Goal: Navigation & Orientation: Find specific page/section

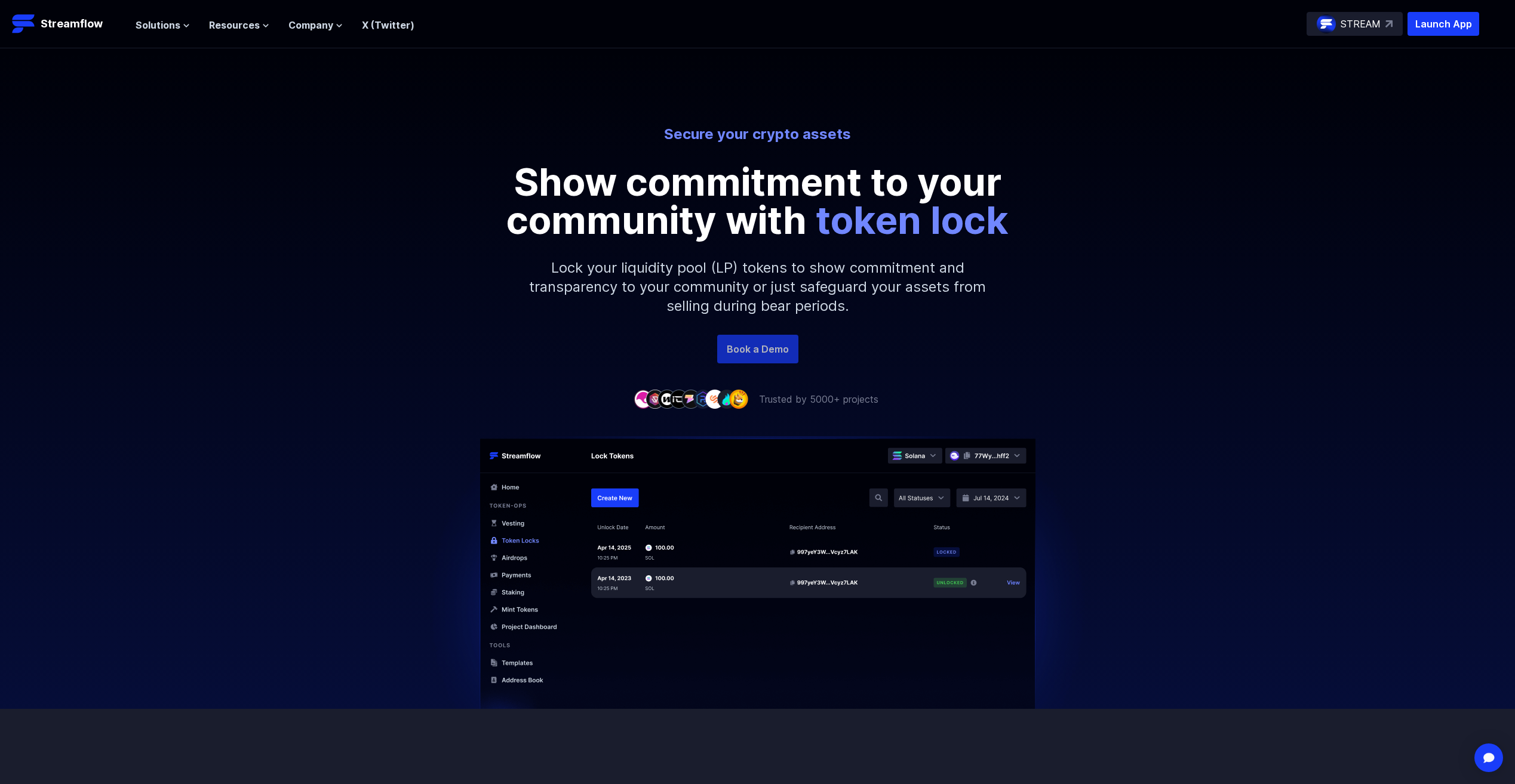
click at [773, 352] on link "Book a Demo" at bounding box center [758, 349] width 81 height 29
click at [1385, 26] on img at bounding box center [1389, 24] width 7 height 7
click at [187, 26] on icon at bounding box center [186, 26] width 7 height 7
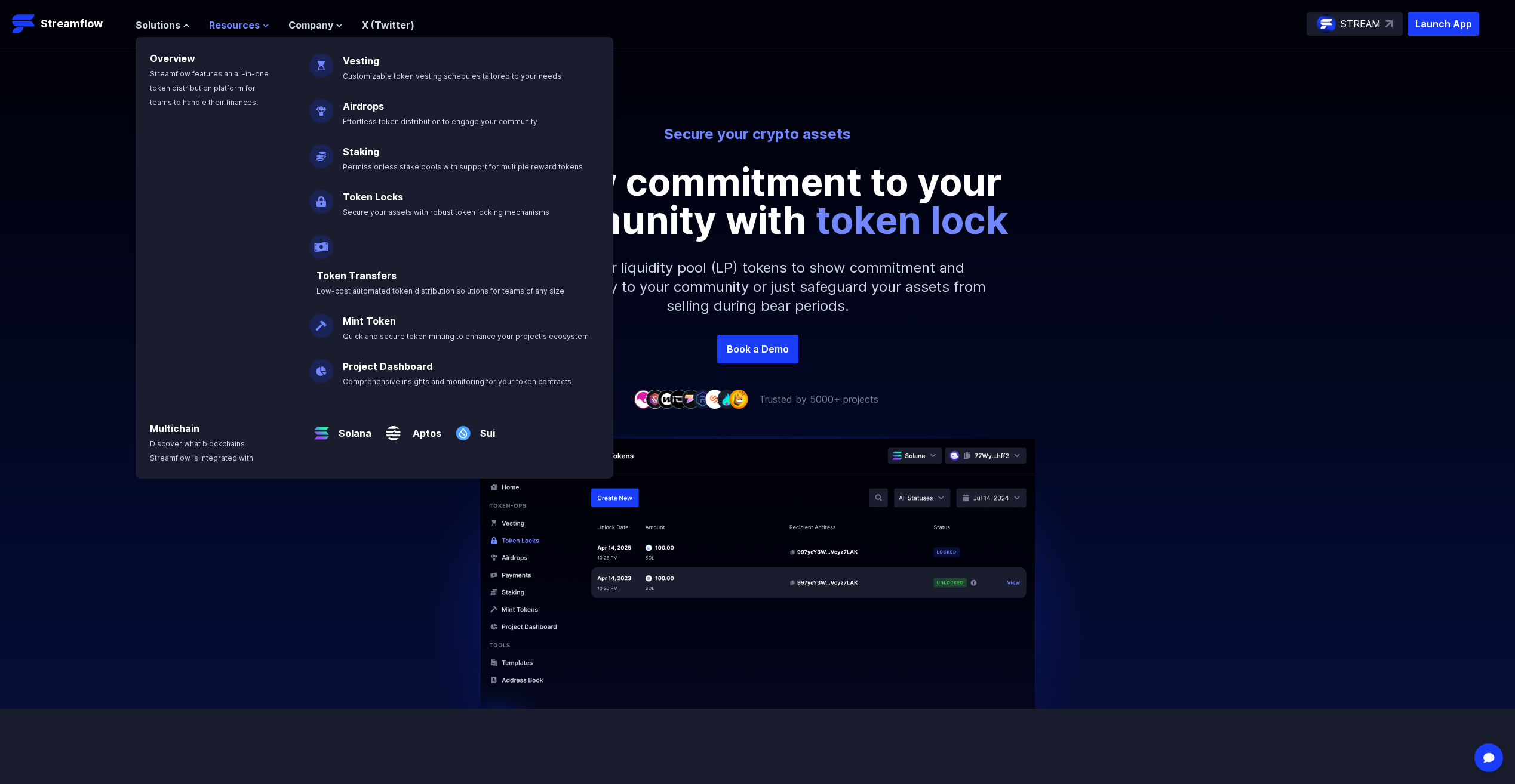
click at [264, 29] on ul "Solutions Overview Streamflow features an all-in-one token distribution platfor…" at bounding box center [275, 25] width 279 height 15
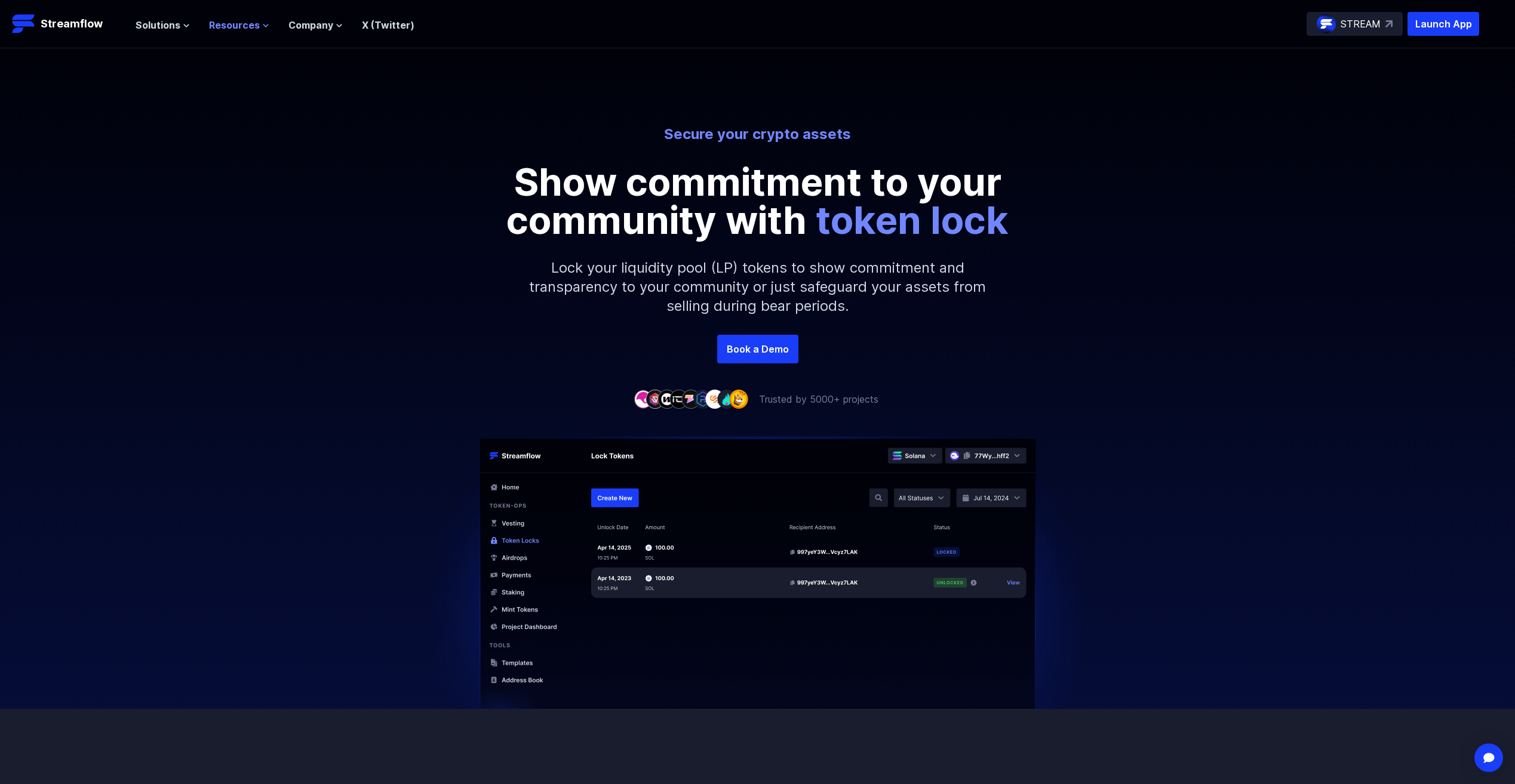
click at [264, 29] on icon at bounding box center [266, 26] width 7 height 7
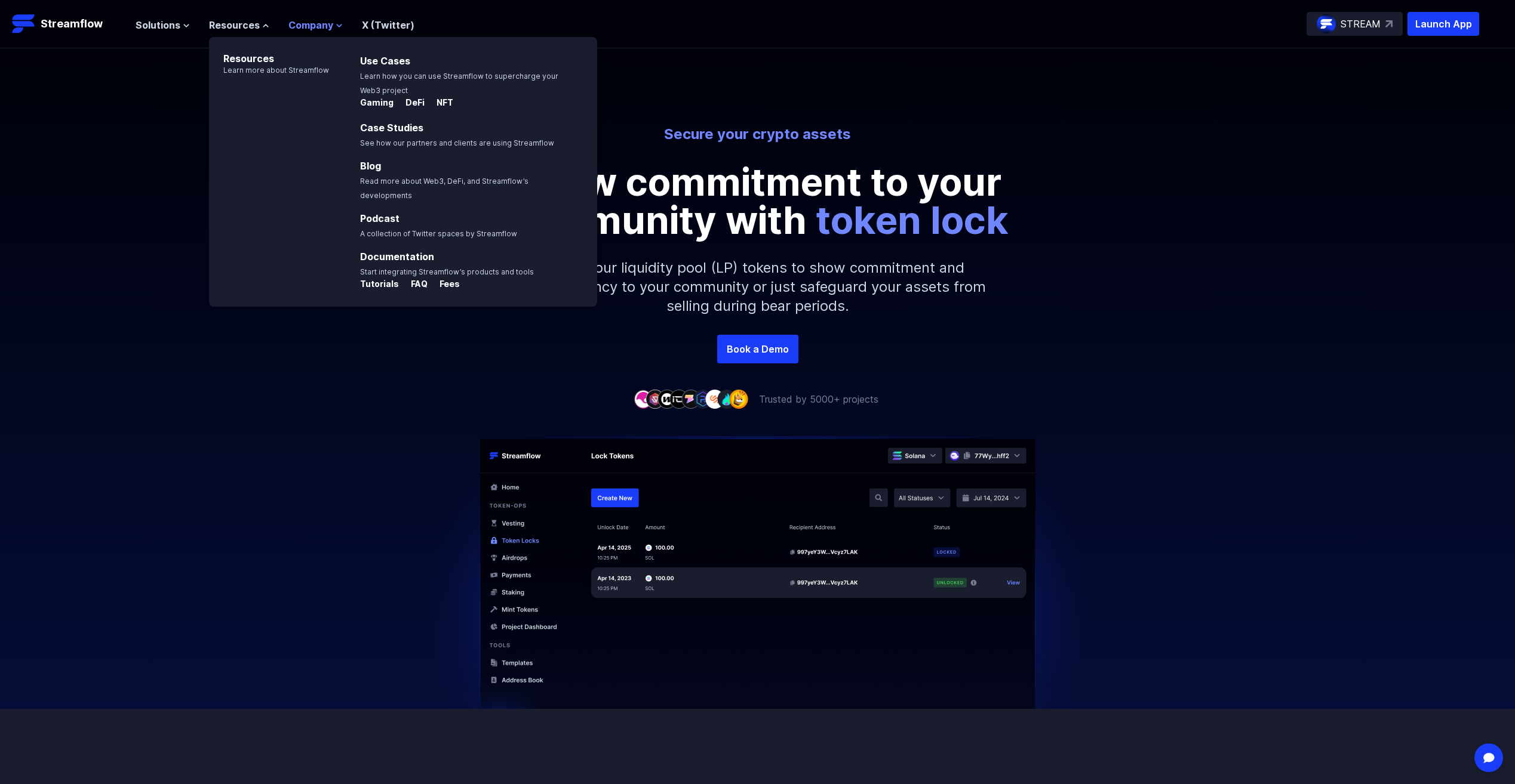
click at [332, 31] on button "Company" at bounding box center [316, 25] width 54 height 15
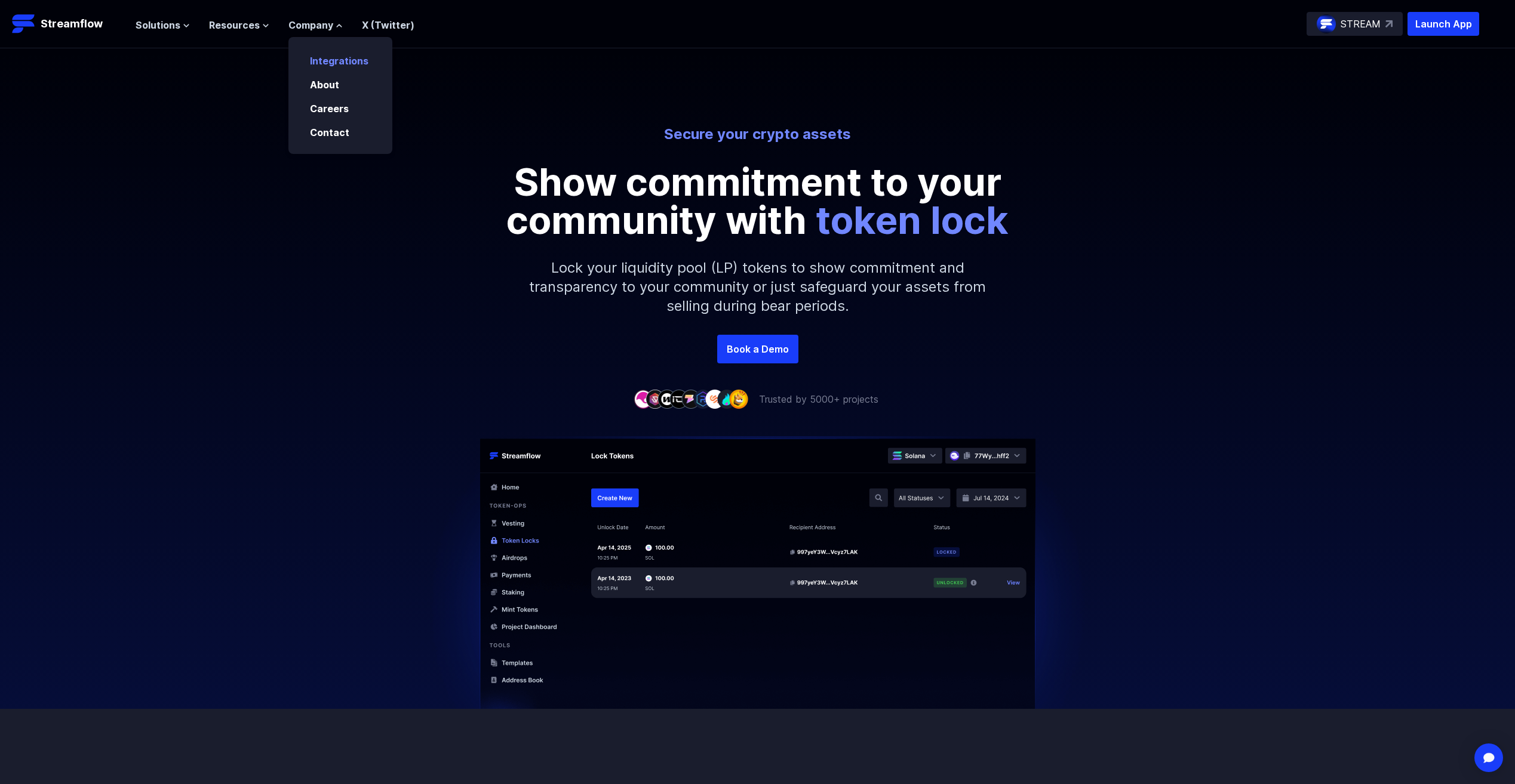
click at [338, 60] on link "Integrations" at bounding box center [339, 61] width 58 height 12
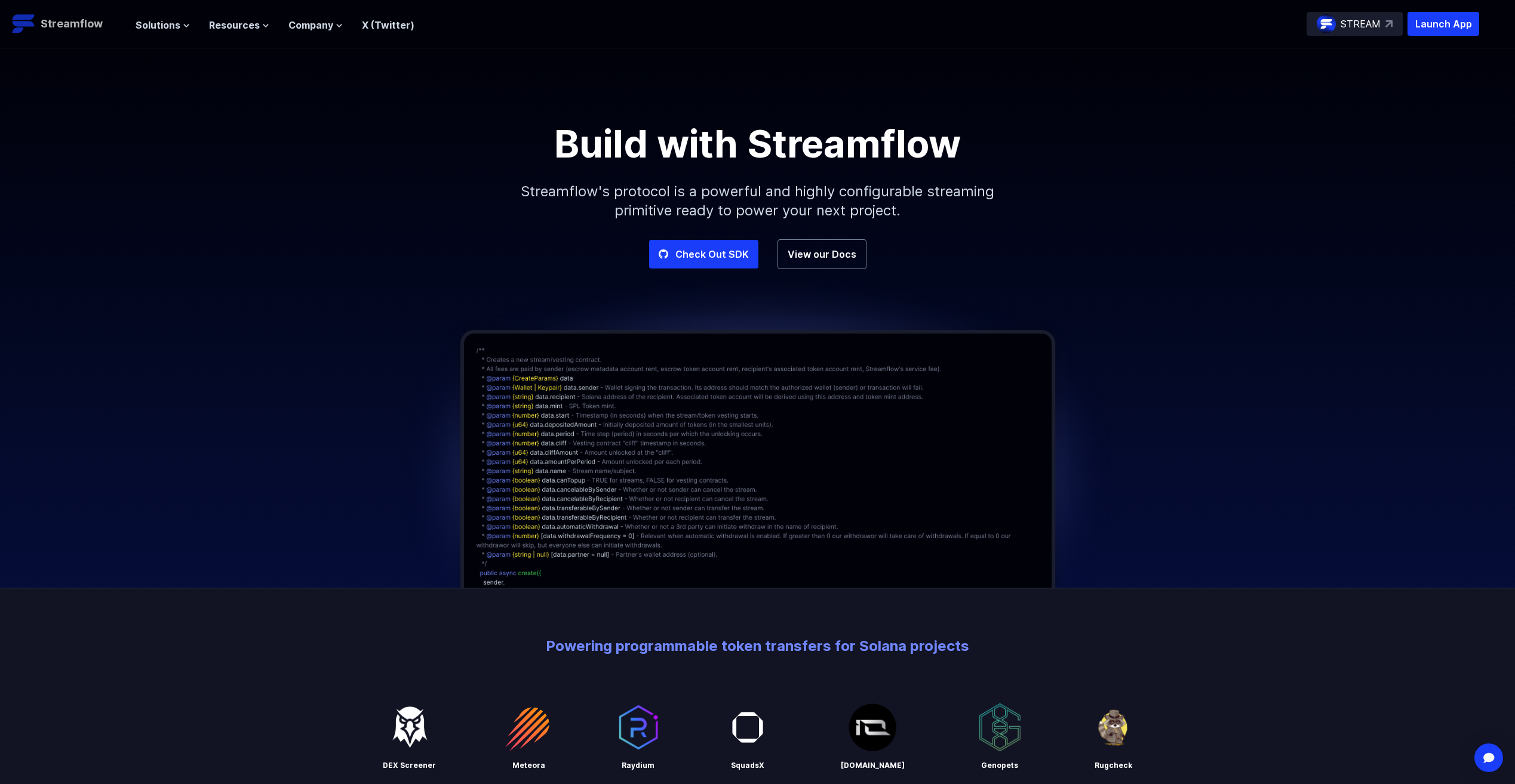
click at [66, 33] on link "Streamflow" at bounding box center [67, 24] width 112 height 24
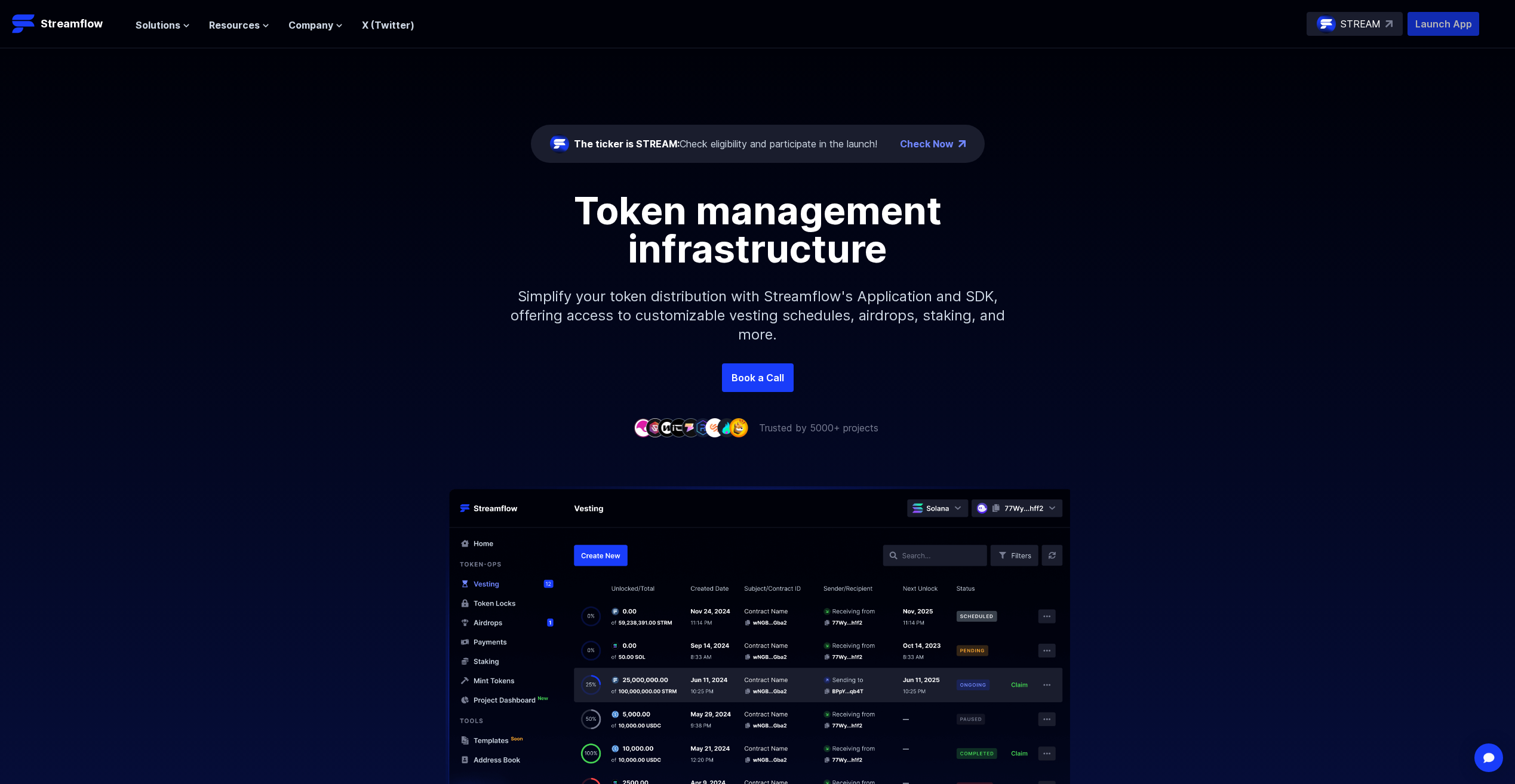
click at [1426, 21] on p "Launch App" at bounding box center [1443, 24] width 72 height 24
